Goal: Information Seeking & Learning: Learn about a topic

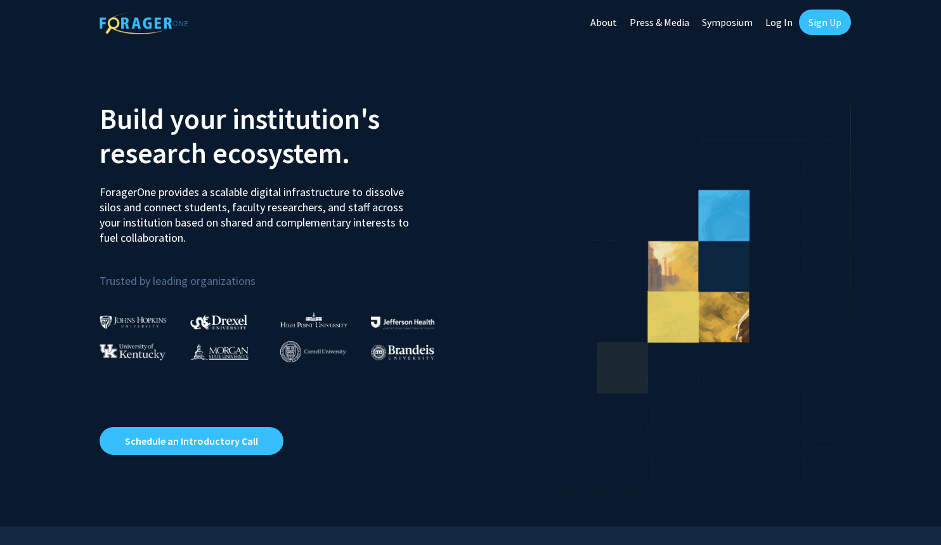
click at [779, 22] on link "Log In" at bounding box center [779, 22] width 40 height 44
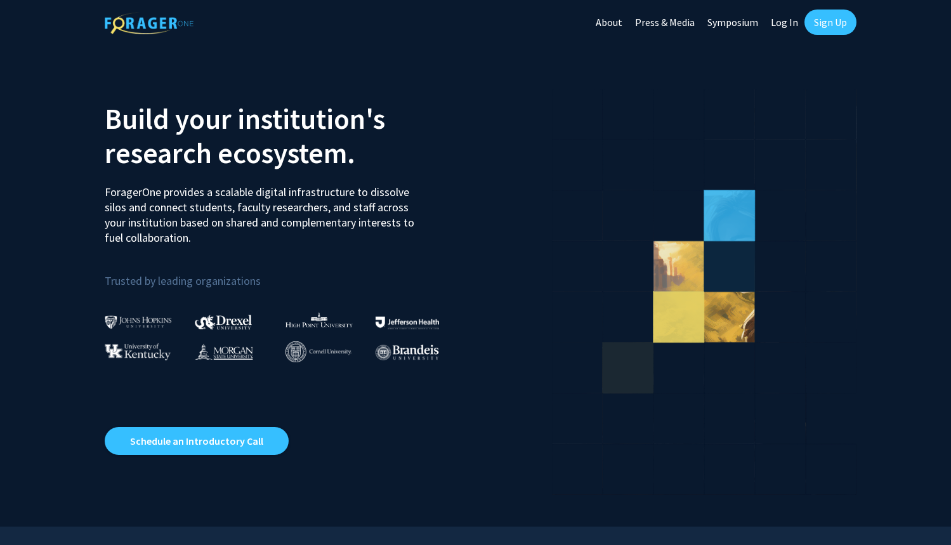
select select
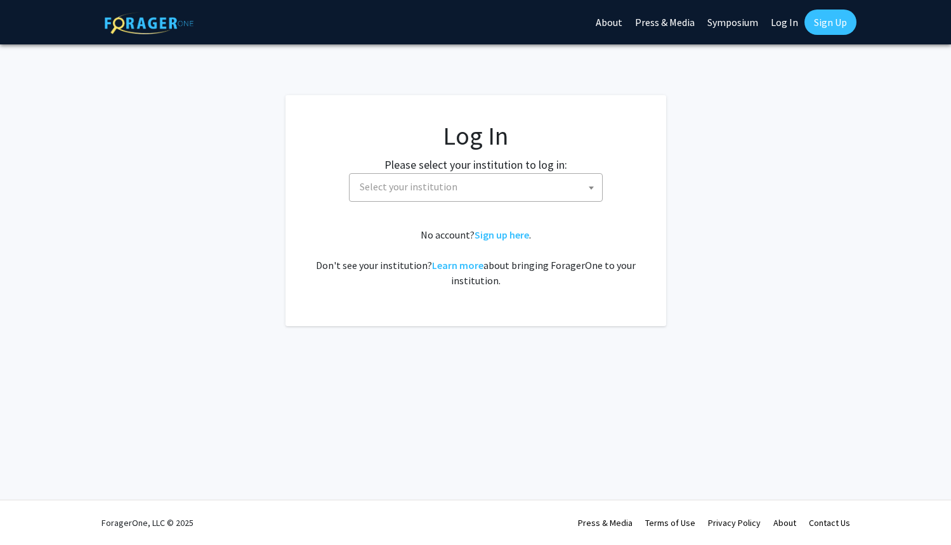
click at [589, 190] on span at bounding box center [591, 188] width 13 height 28
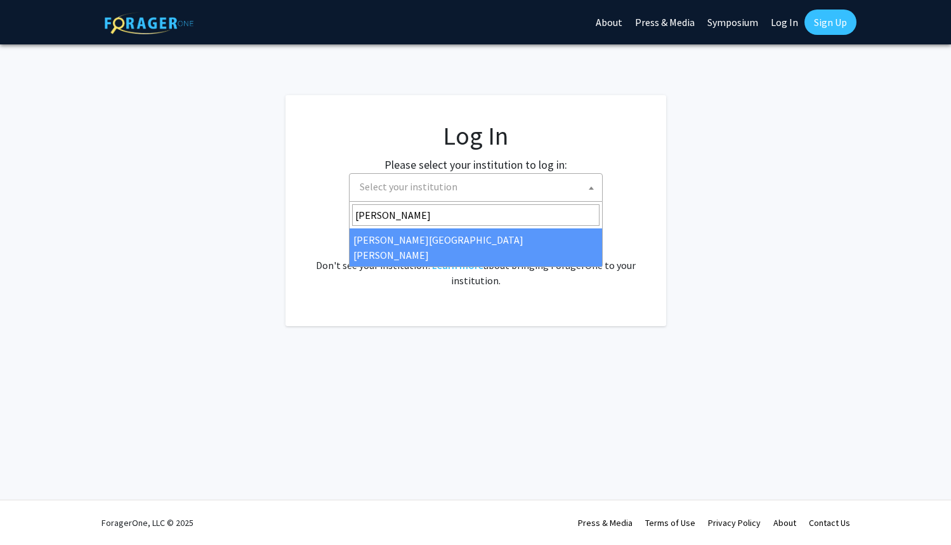
type input "john"
select select "1"
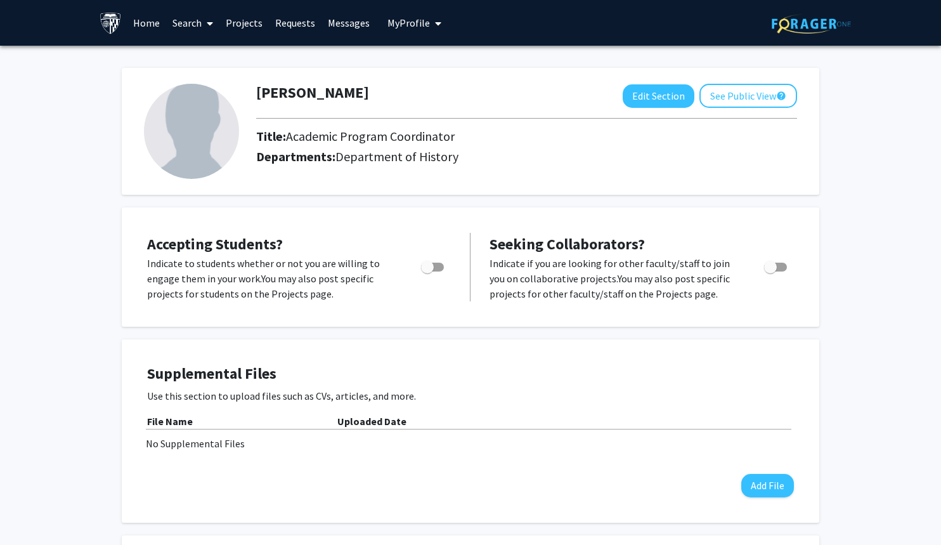
click at [233, 23] on link "Projects" at bounding box center [243, 23] width 49 height 44
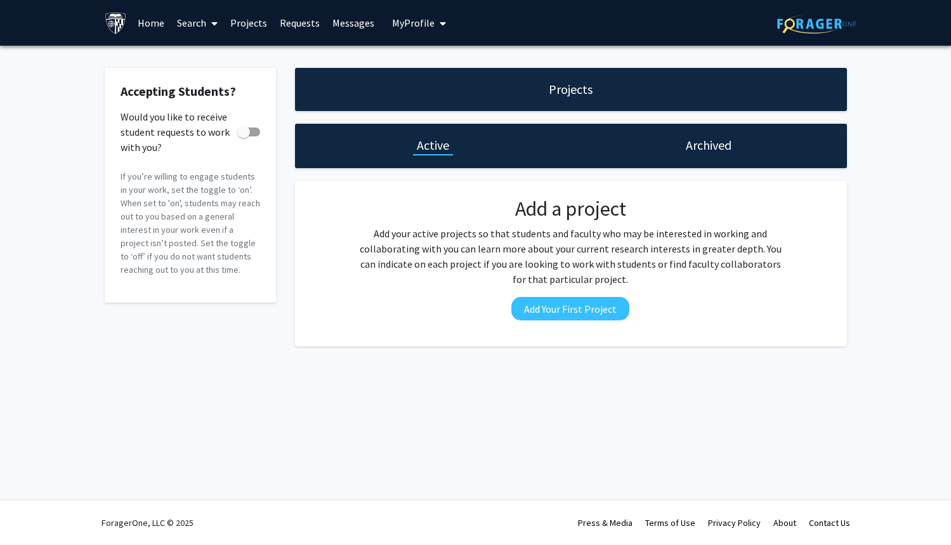
click at [200, 27] on link "Search" at bounding box center [197, 23] width 53 height 44
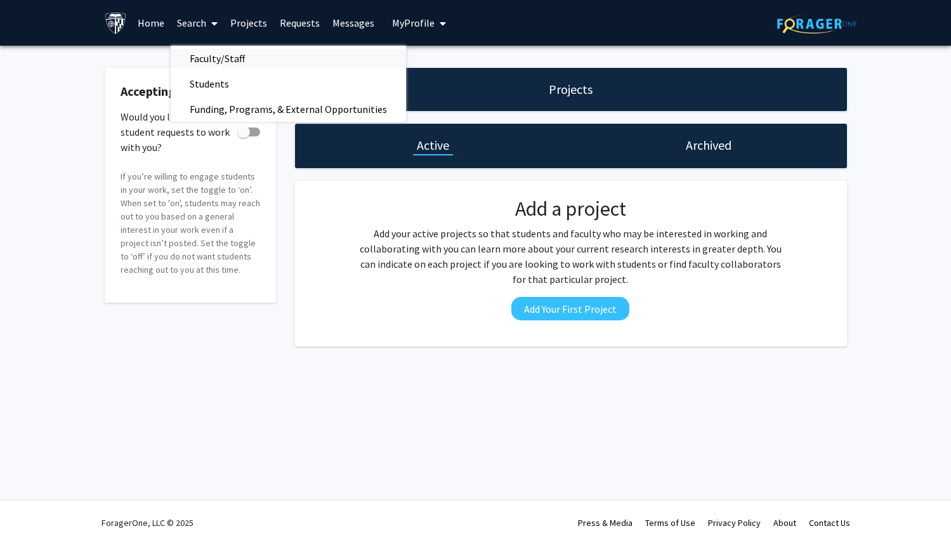
click at [228, 60] on span "Faculty/Staff" at bounding box center [217, 58] width 93 height 25
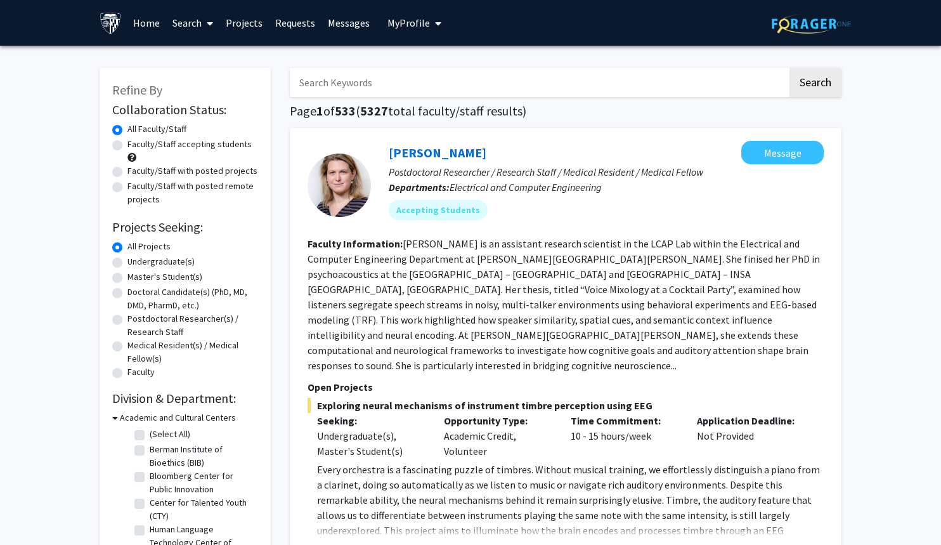
click at [400, 81] on input "Search Keywords" at bounding box center [539, 82] width 498 height 29
type input "keywords"
click at [790, 68] on button "Search" at bounding box center [816, 82] width 52 height 29
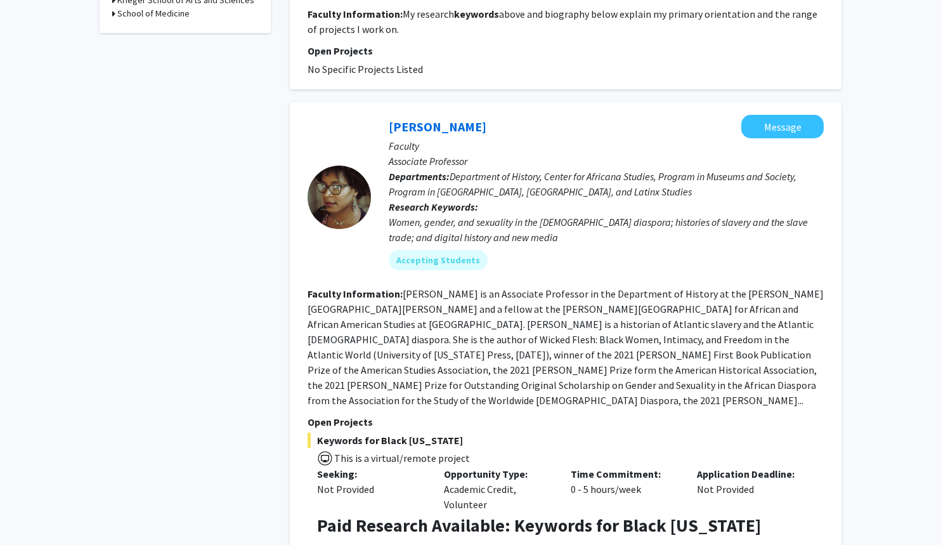
scroll to position [507, 0]
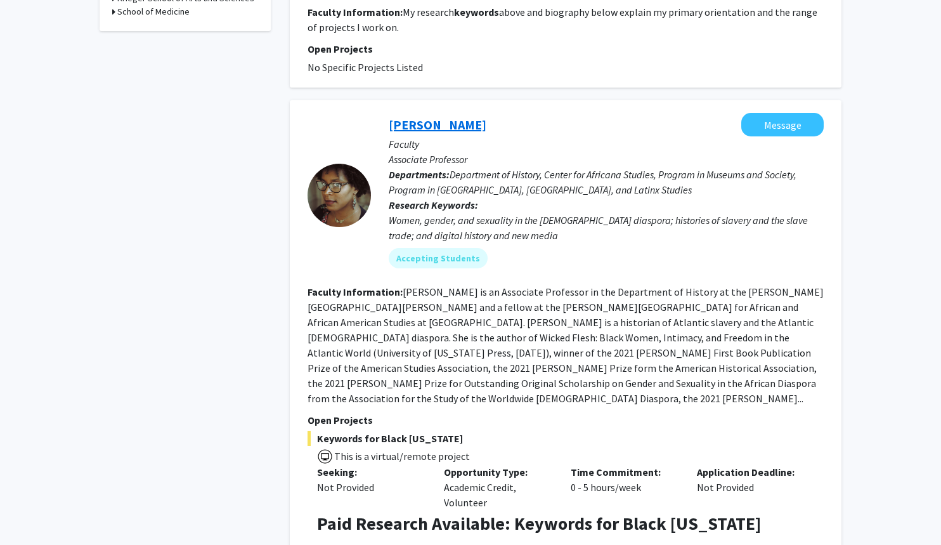
click at [472, 124] on link "Jessica Marie Johnson" at bounding box center [438, 125] width 98 height 16
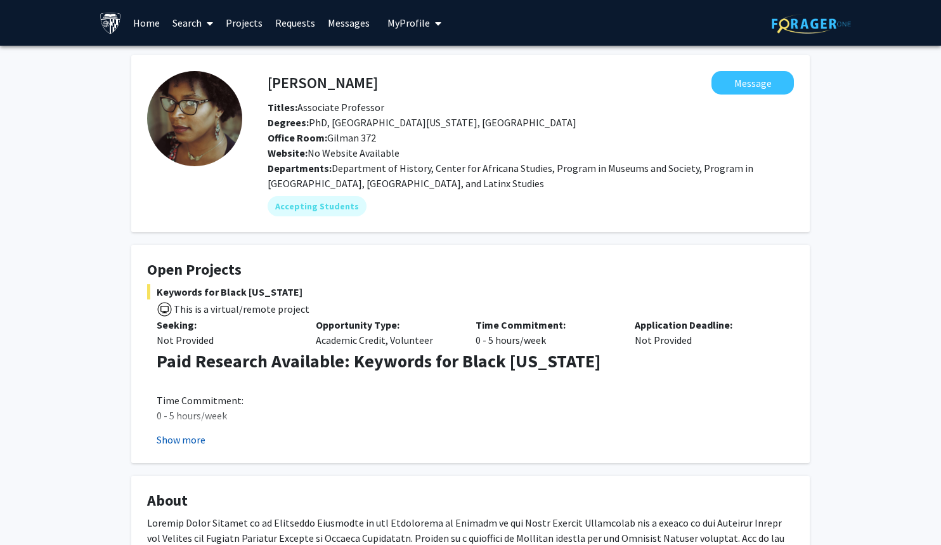
click at [196, 441] on button "Show more" at bounding box center [181, 439] width 49 height 15
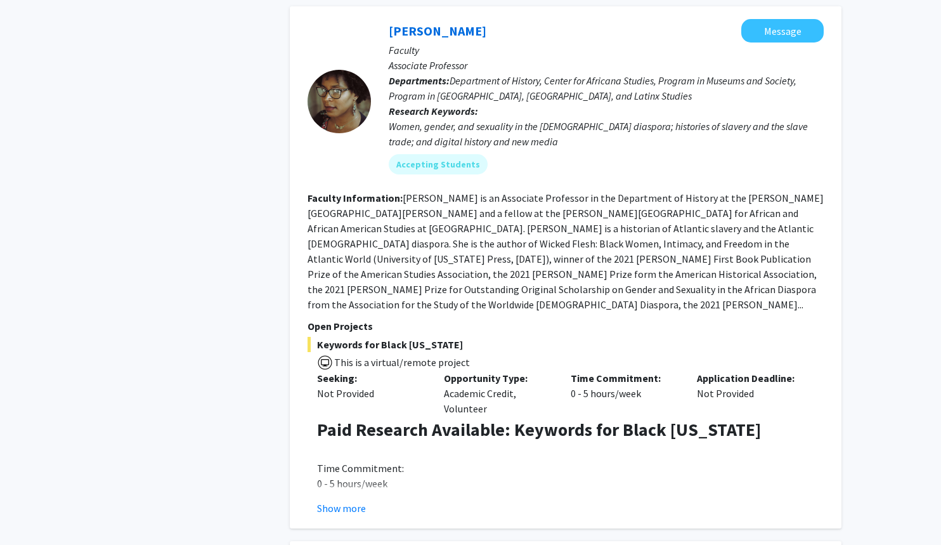
scroll to position [698, 0]
